Goal: Transaction & Acquisition: Purchase product/service

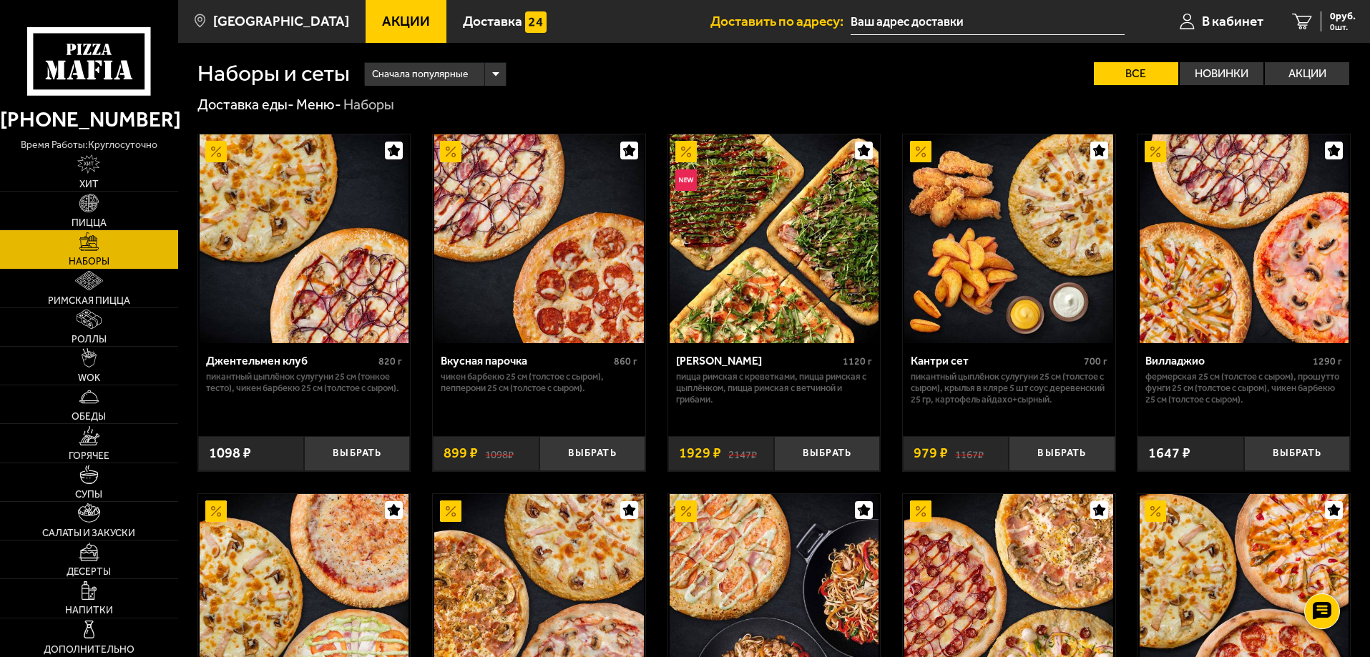
scroll to position [248, 0]
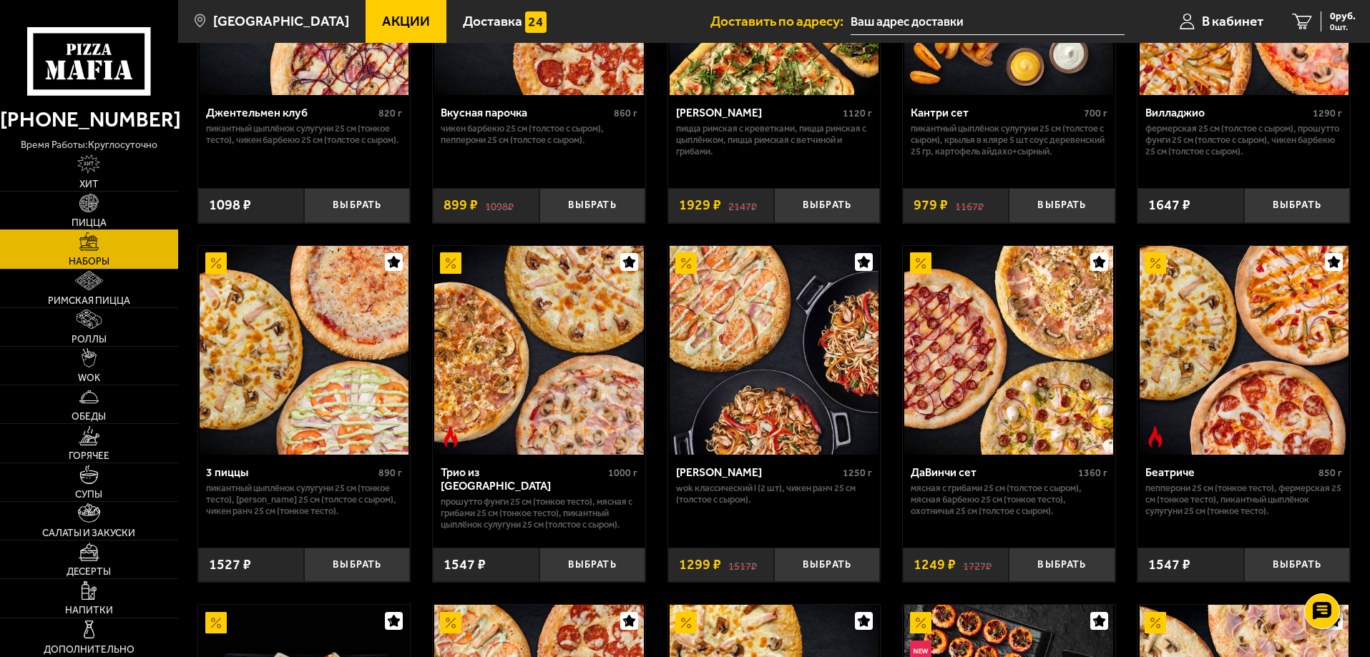
click at [99, 199] on link "Пицца" at bounding box center [89, 211] width 178 height 38
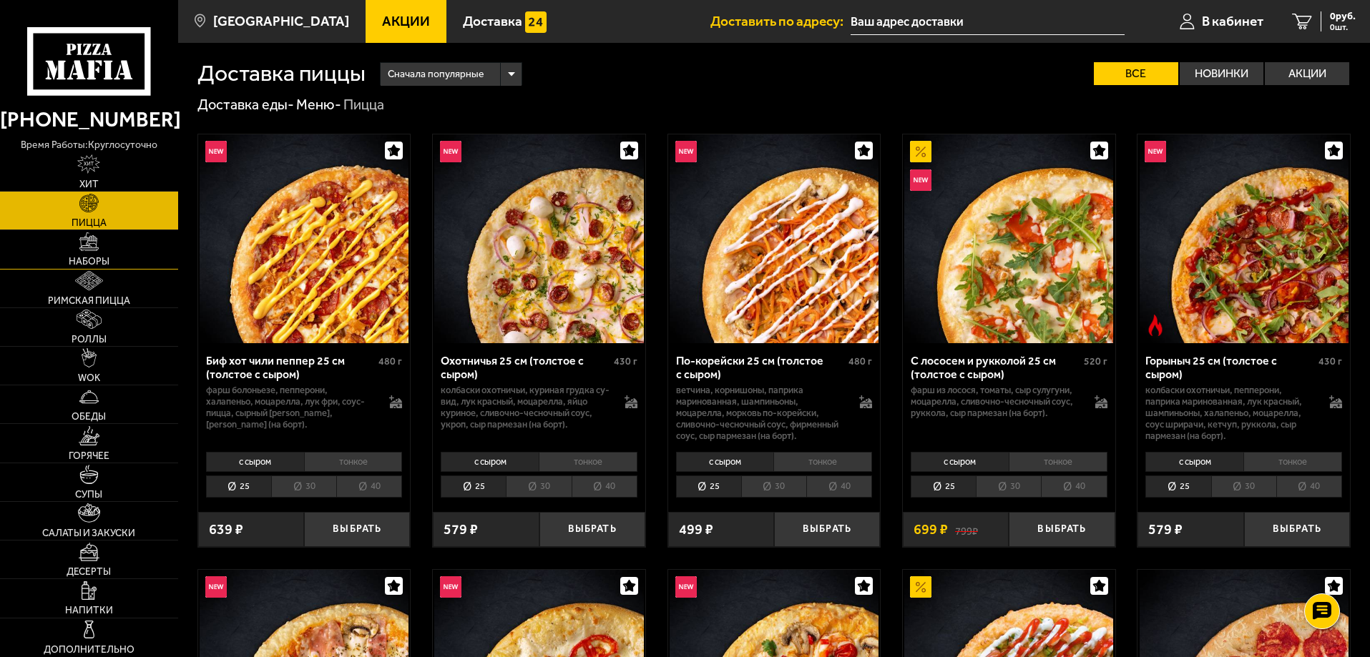
click at [101, 253] on link "Наборы" at bounding box center [89, 249] width 178 height 38
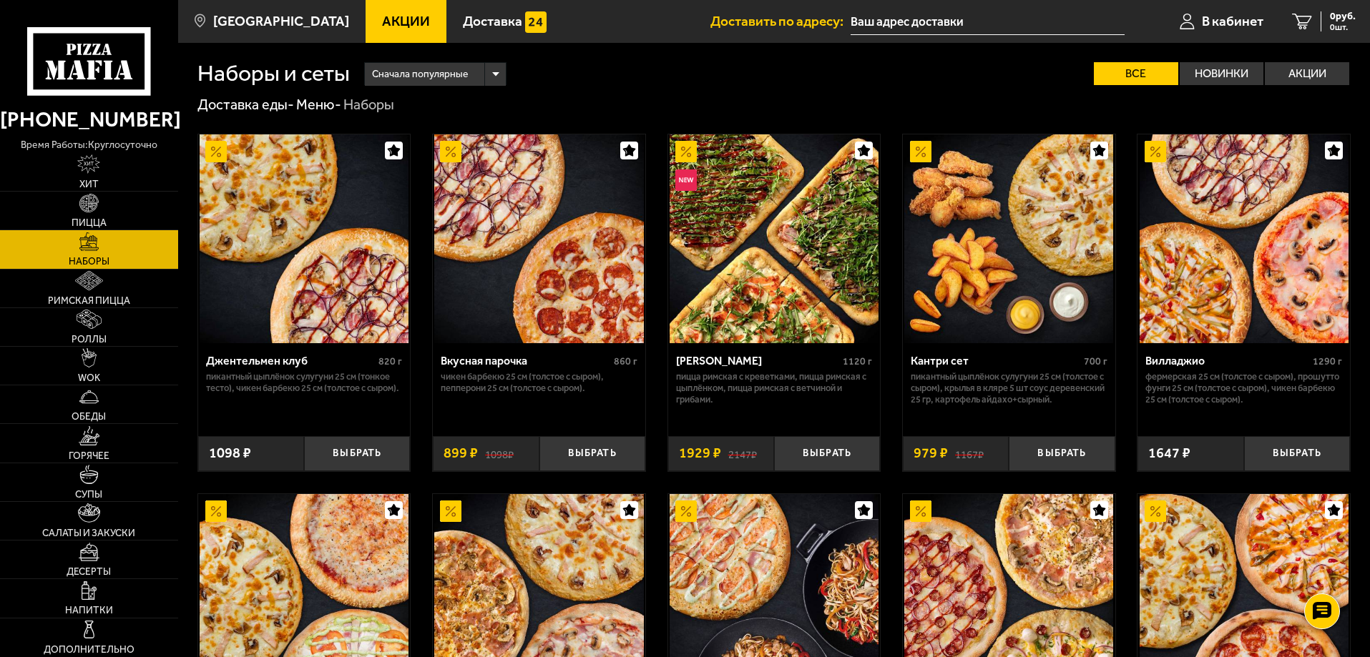
click at [503, 83] on div "Сначала популярные" at bounding box center [435, 74] width 141 height 23
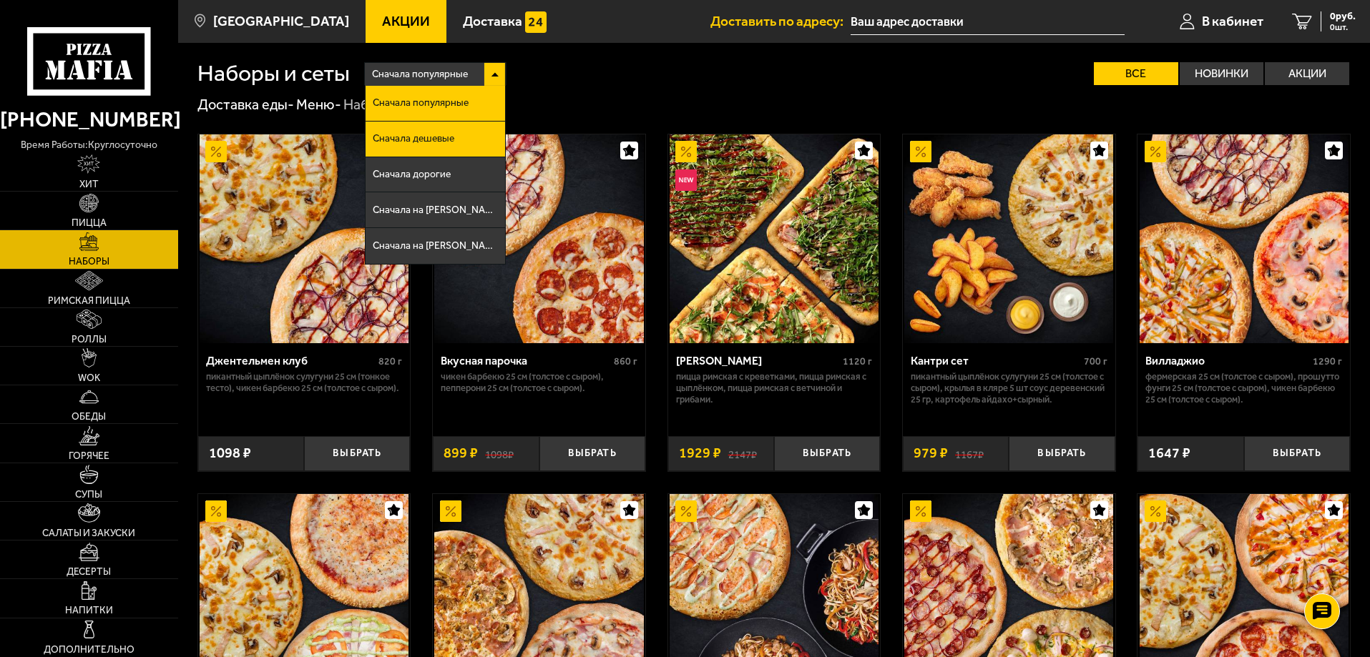
click at [461, 144] on li "Сначала дешевые" at bounding box center [434, 140] width 139 height 36
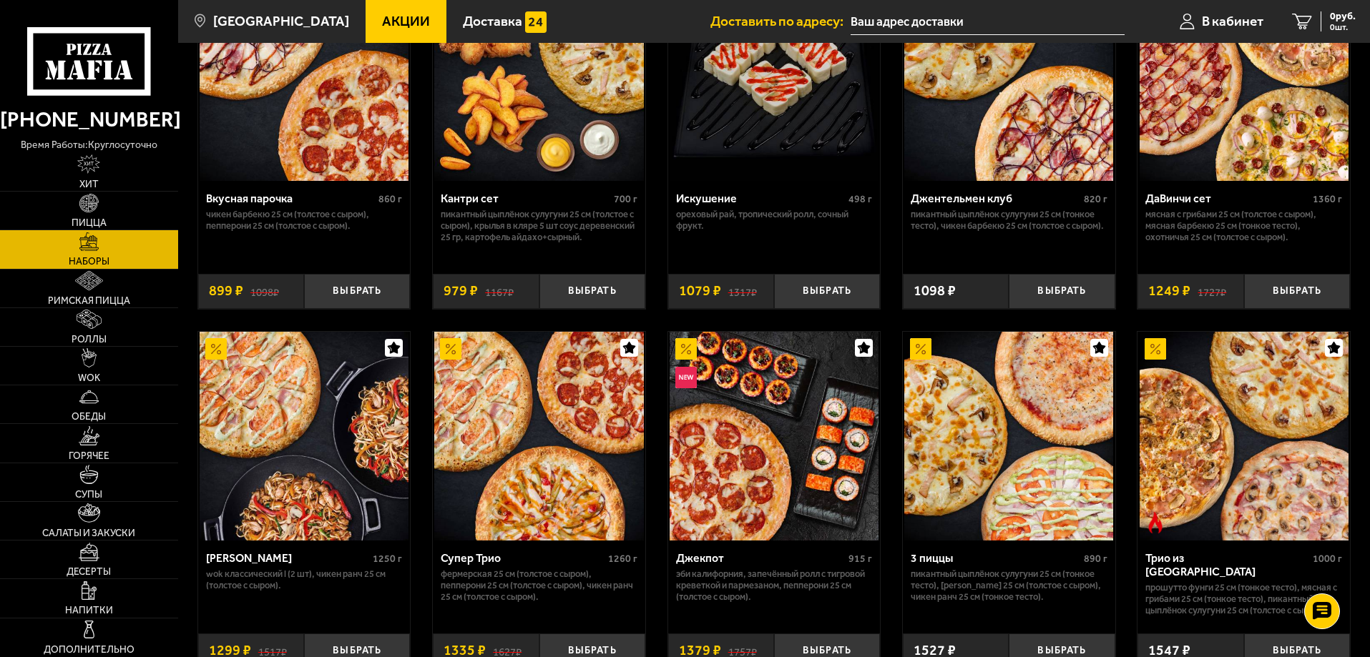
scroll to position [200, 0]
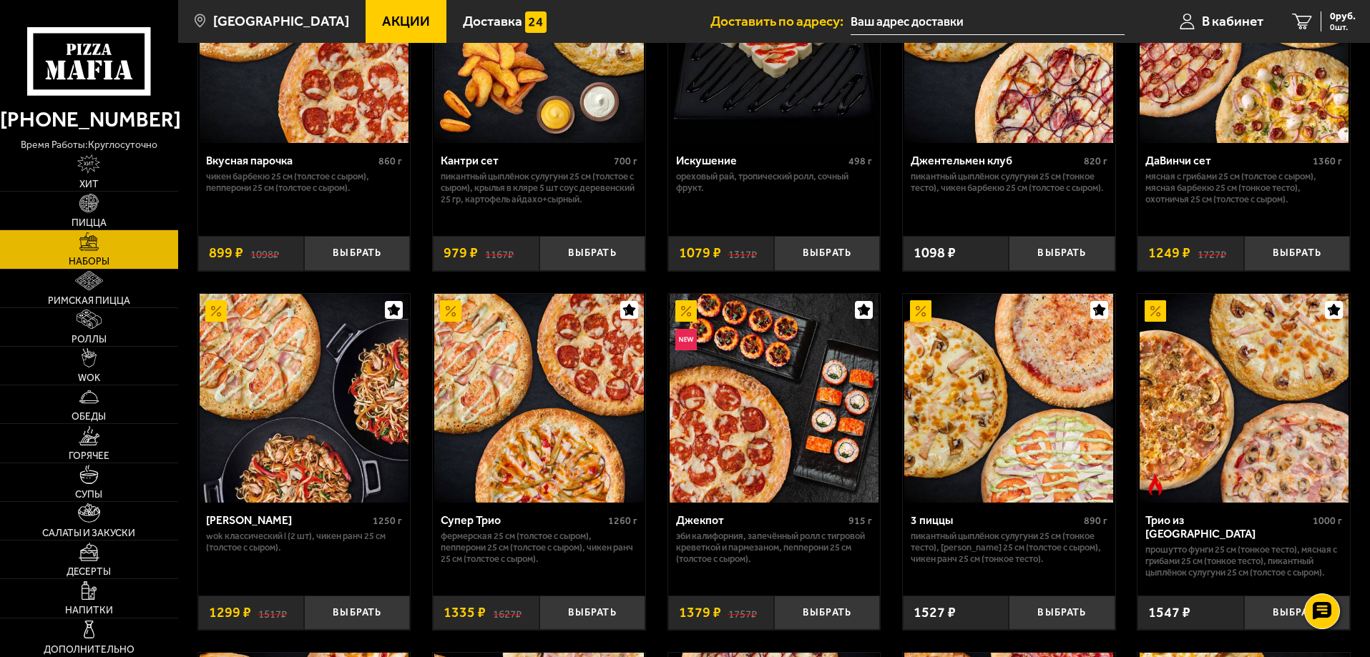
click at [509, 399] on img at bounding box center [538, 398] width 209 height 209
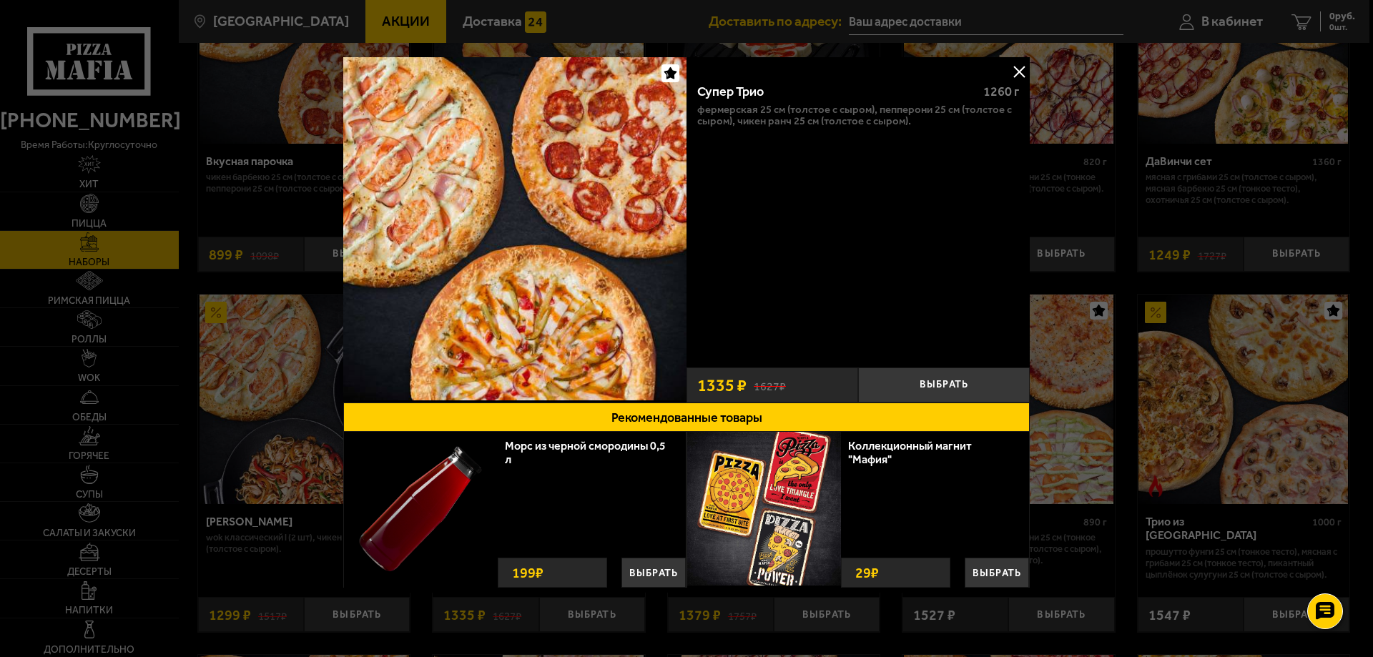
click at [1011, 72] on button at bounding box center [1018, 71] width 21 height 21
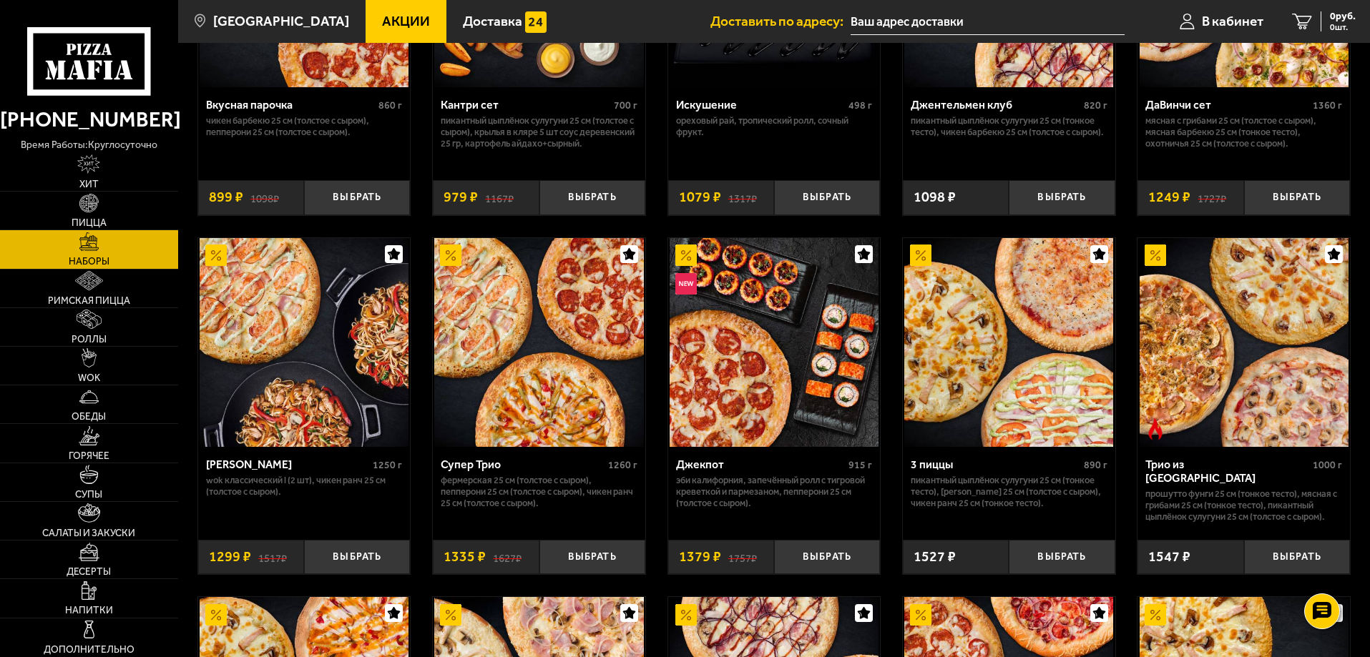
scroll to position [340, 0]
